Goal: Transaction & Acquisition: Purchase product/service

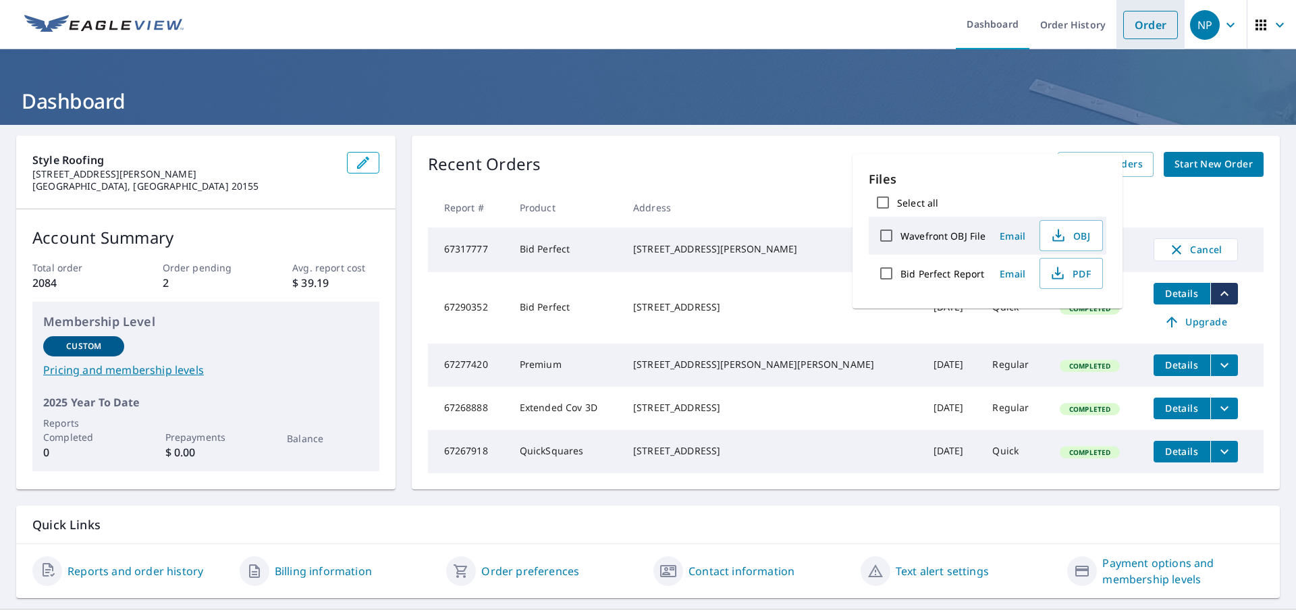
click at [1134, 28] on link "Order" at bounding box center [1150, 25] width 55 height 28
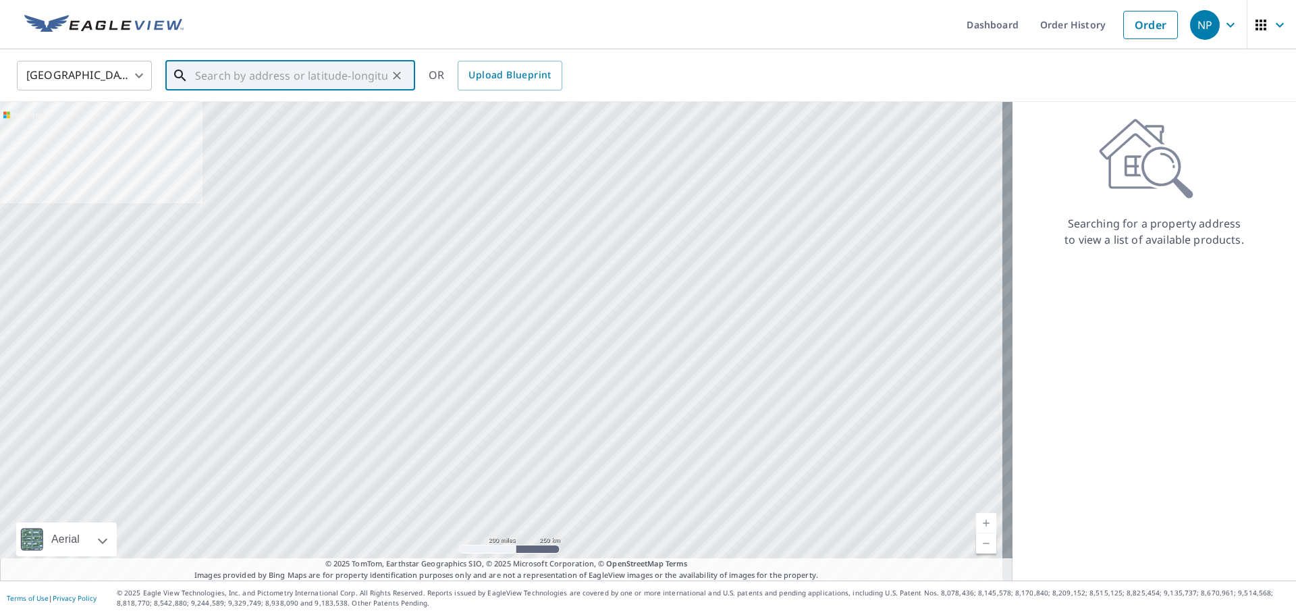
paste input "2607 mountain laurel reston va"
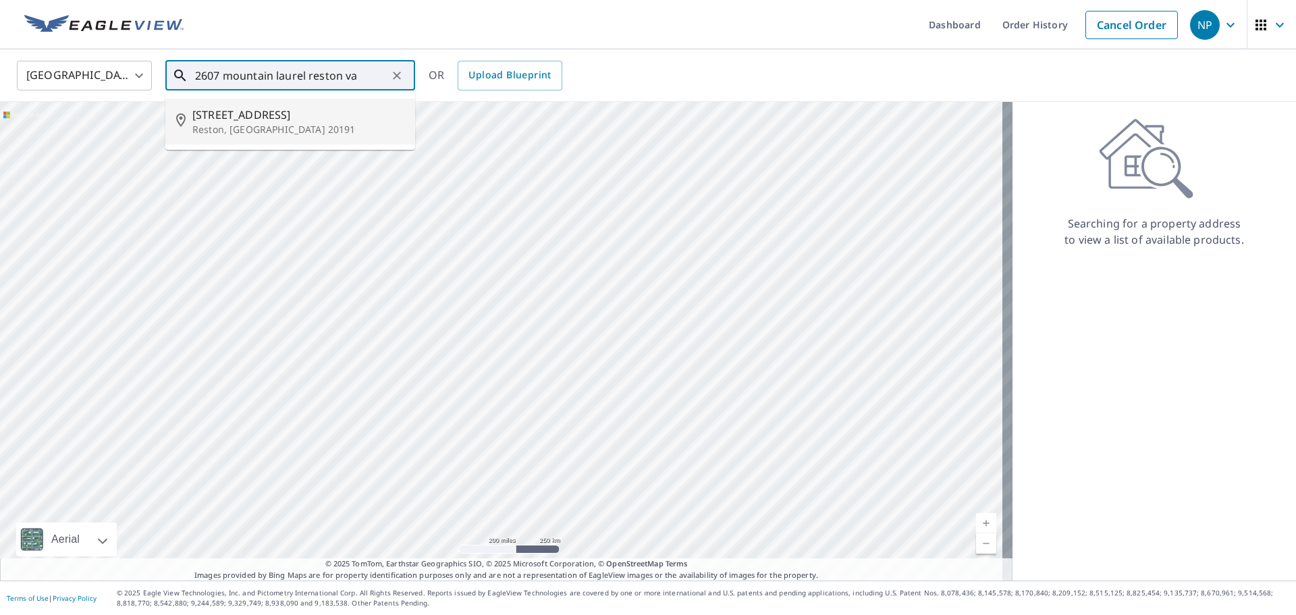
click at [278, 122] on span "[STREET_ADDRESS]" at bounding box center [298, 115] width 212 height 16
type input "[STREET_ADDRESS]"
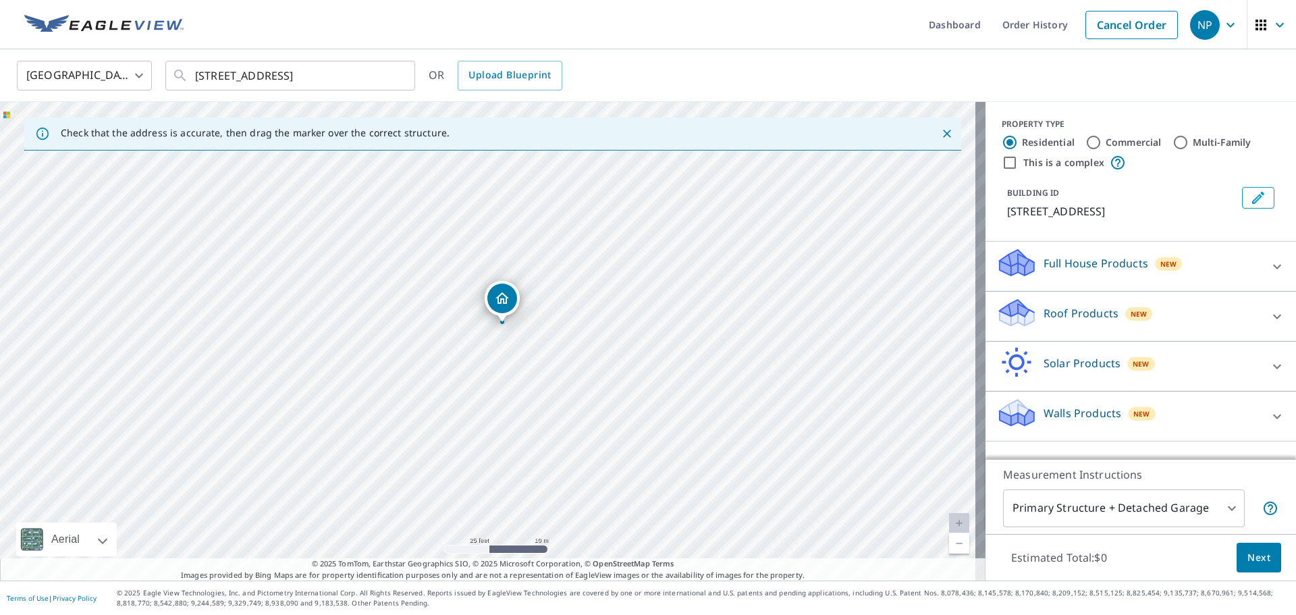
click at [1269, 313] on icon at bounding box center [1277, 317] width 16 height 16
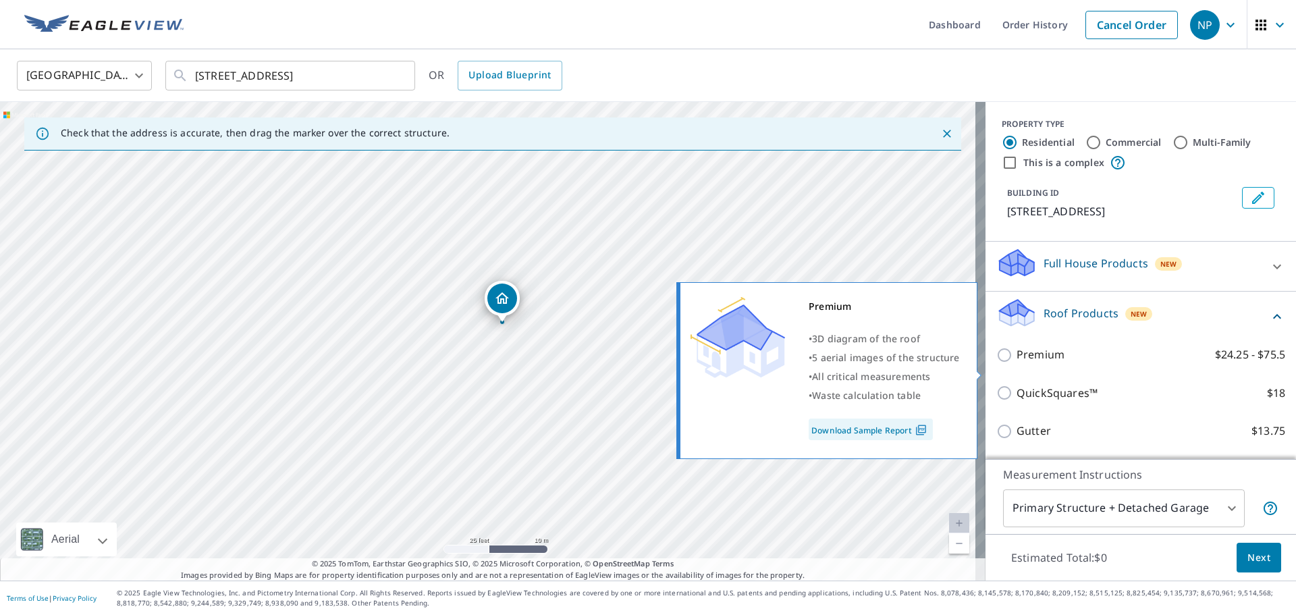
click at [1017, 363] on p "Premium" at bounding box center [1041, 354] width 48 height 17
click at [1016, 363] on input "Premium $24.25 - $75.5" at bounding box center [1006, 355] width 20 height 16
checkbox input "true"
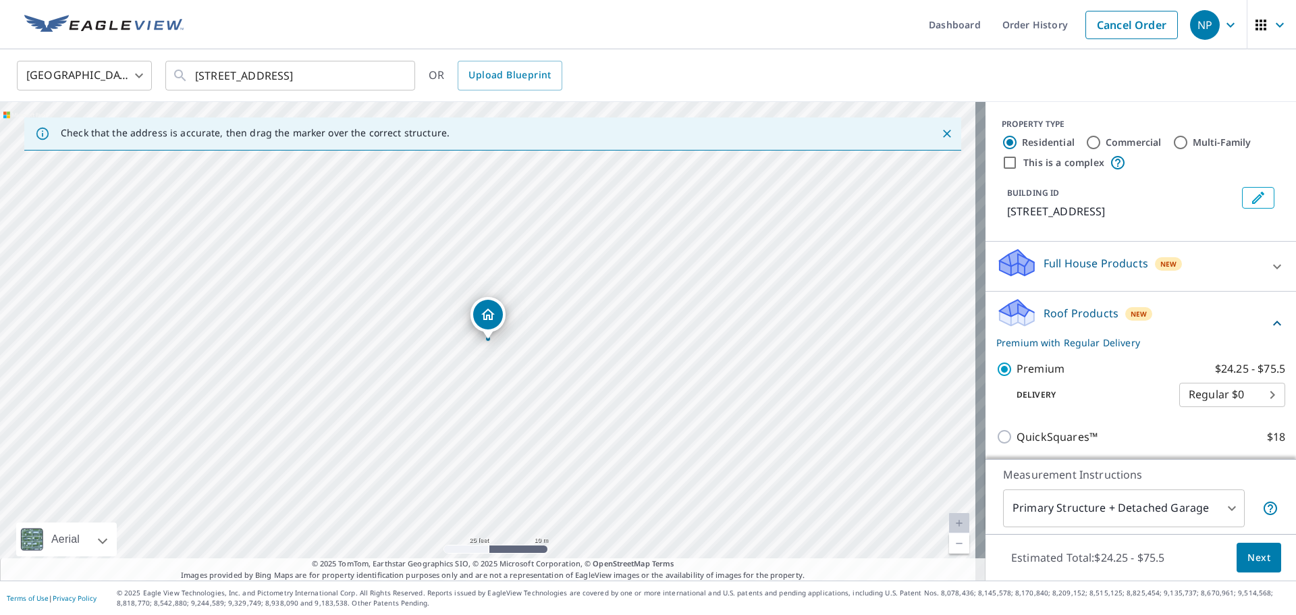
click at [1248, 556] on span "Next" at bounding box center [1259, 558] width 23 height 17
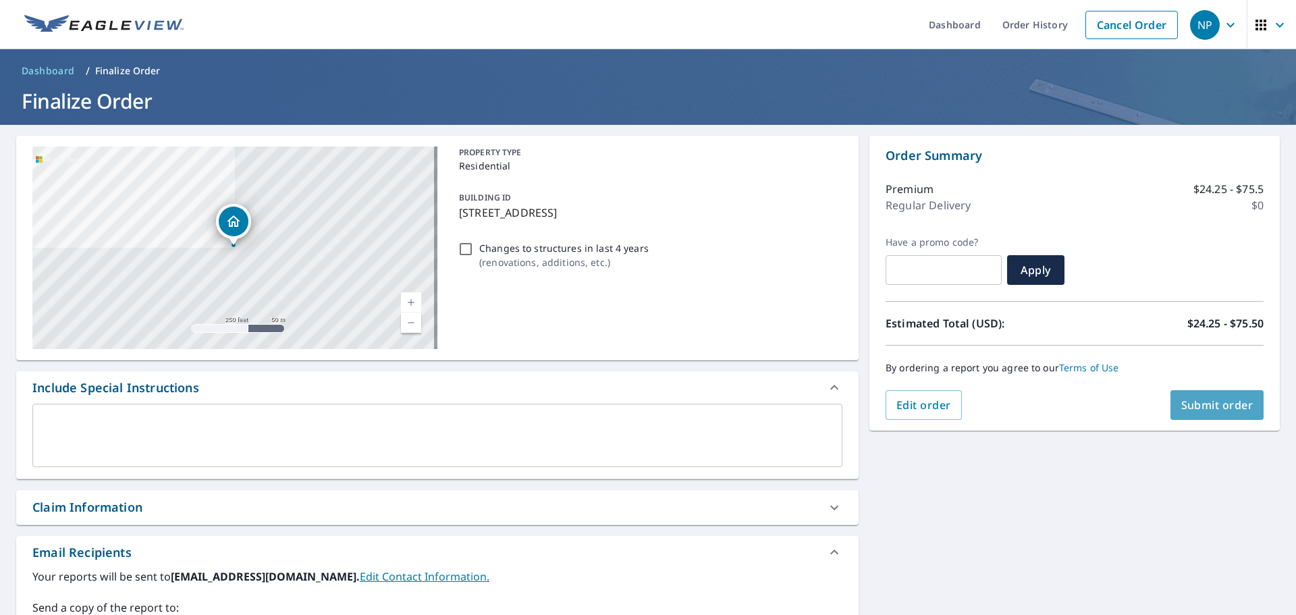
click at [1191, 408] on span "Submit order" at bounding box center [1217, 405] width 72 height 15
